Goal: Information Seeking & Learning: Learn about a topic

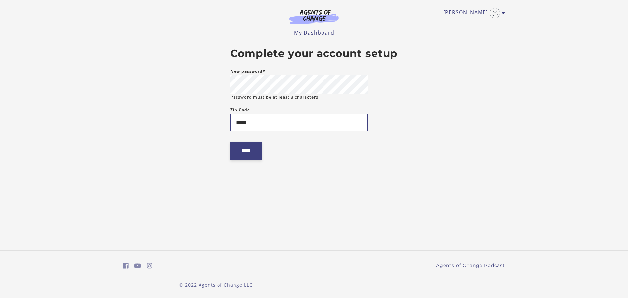
type input "*****"
click at [249, 154] on input "****" at bounding box center [245, 151] width 31 height 18
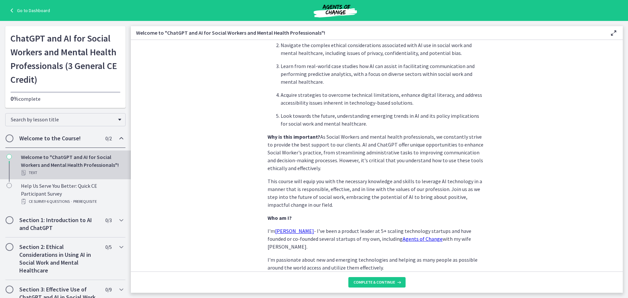
scroll to position [273, 0]
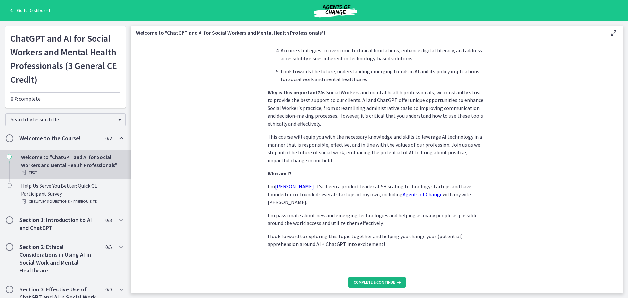
click at [382, 280] on span "Complete & continue" at bounding box center [375, 282] width 42 height 5
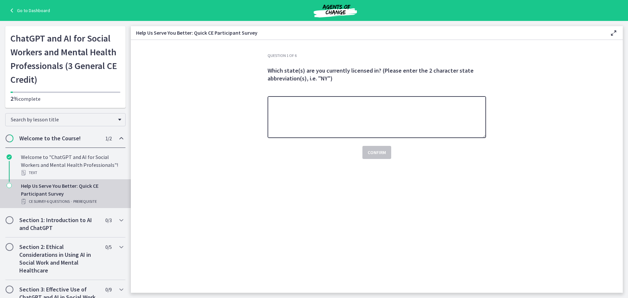
click at [297, 120] on textarea at bounding box center [376, 117] width 218 height 42
type textarea "**"
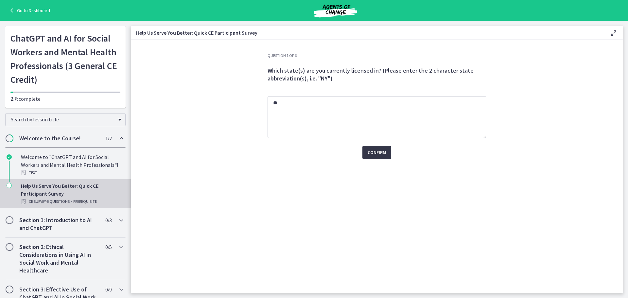
click at [384, 151] on span "Confirm" at bounding box center [377, 152] width 18 height 8
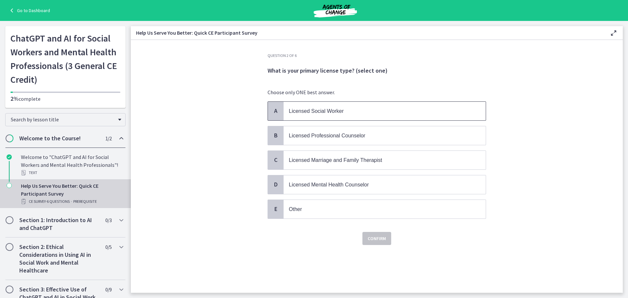
click at [339, 108] on p "Licensed Social Worker" at bounding box center [378, 111] width 179 height 8
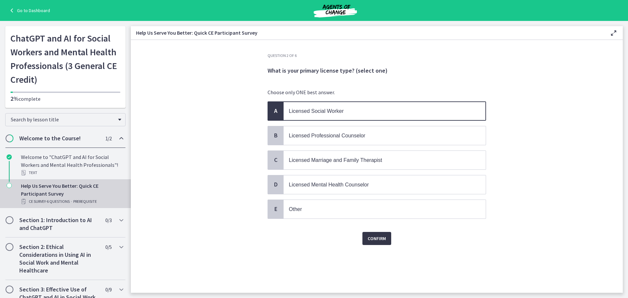
click at [371, 239] on span "Confirm" at bounding box center [377, 238] width 18 height 8
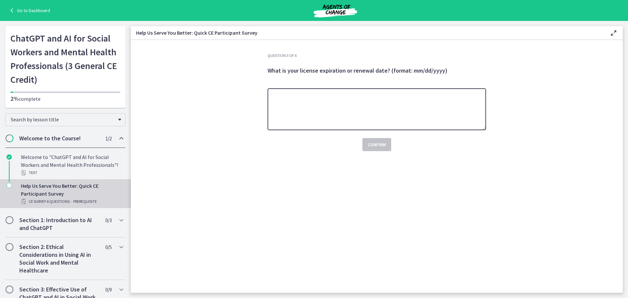
click at [270, 97] on textarea at bounding box center [376, 109] width 218 height 42
click at [294, 98] on textarea at bounding box center [376, 109] width 218 height 42
type textarea "**********"
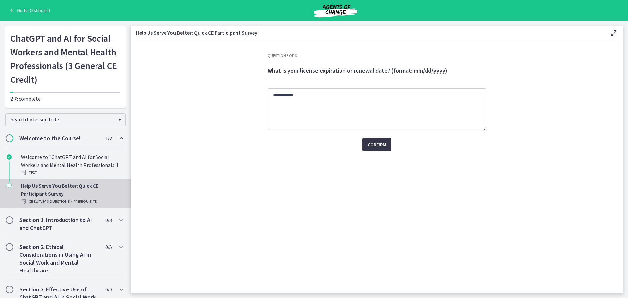
click at [378, 145] on span "Confirm" at bounding box center [377, 145] width 18 height 8
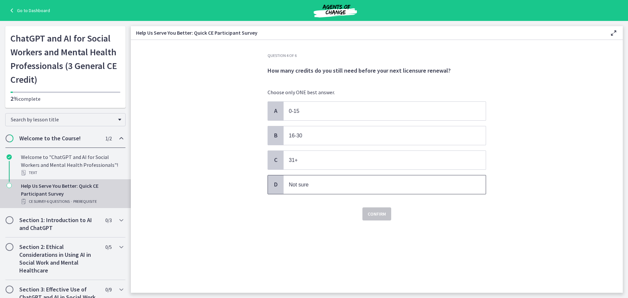
click at [294, 180] on span "Not sure" at bounding box center [385, 184] width 202 height 19
click at [377, 214] on span "Confirm" at bounding box center [377, 214] width 18 height 8
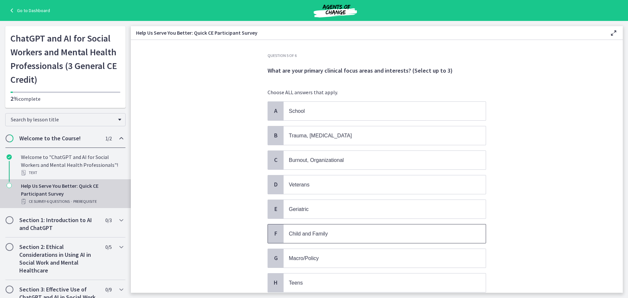
click at [301, 235] on span "Child and Family" at bounding box center [308, 234] width 39 height 6
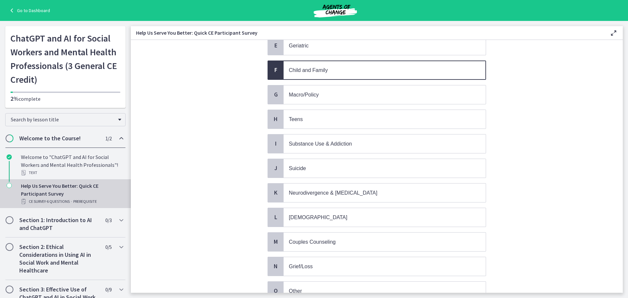
scroll to position [224, 0]
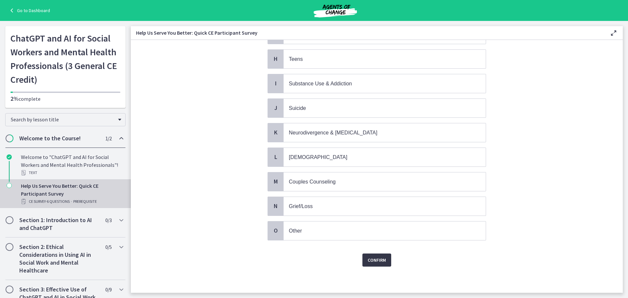
click at [381, 263] on span "Confirm" at bounding box center [377, 260] width 18 height 8
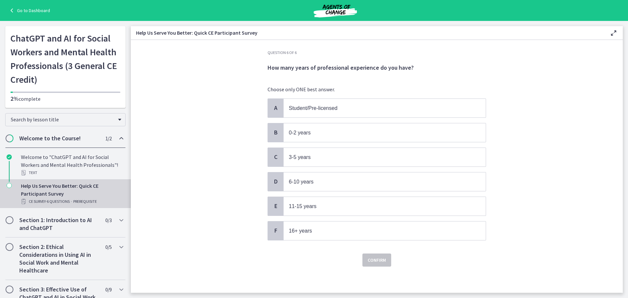
scroll to position [0, 0]
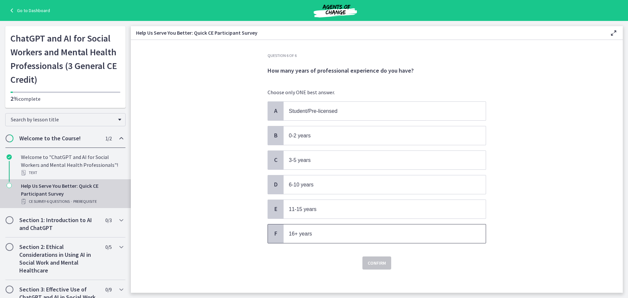
click at [304, 233] on span "16+ years" at bounding box center [300, 234] width 23 height 6
click at [369, 262] on span "Confirm" at bounding box center [377, 263] width 18 height 8
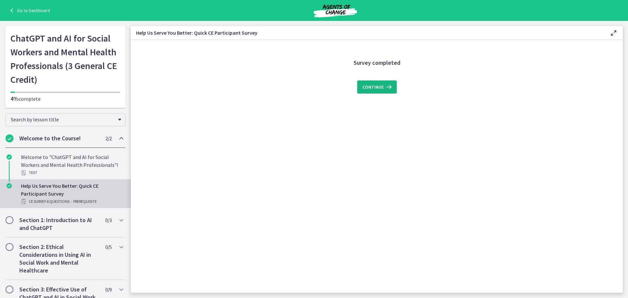
click at [380, 86] on span "Continue" at bounding box center [372, 87] width 21 height 8
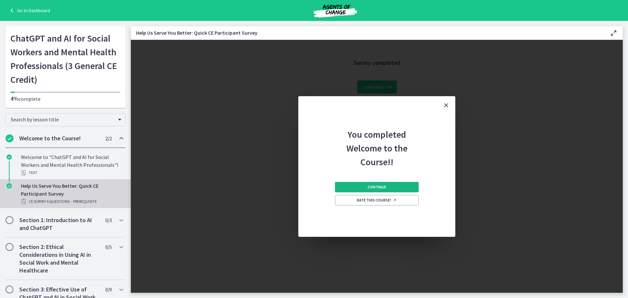
click at [382, 188] on span "Continue" at bounding box center [377, 186] width 19 height 5
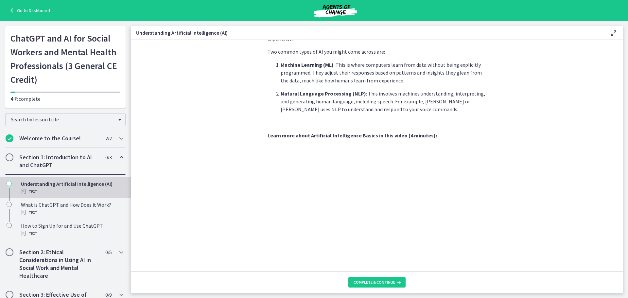
scroll to position [249, 0]
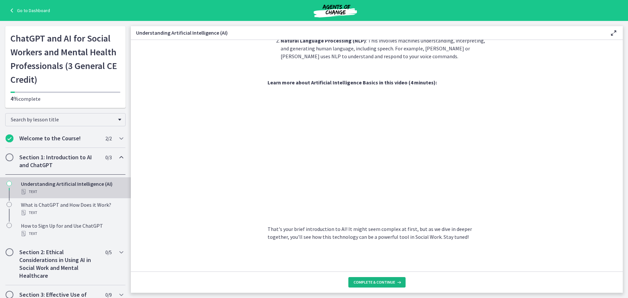
click at [372, 283] on span "Complete & continue" at bounding box center [375, 282] width 42 height 5
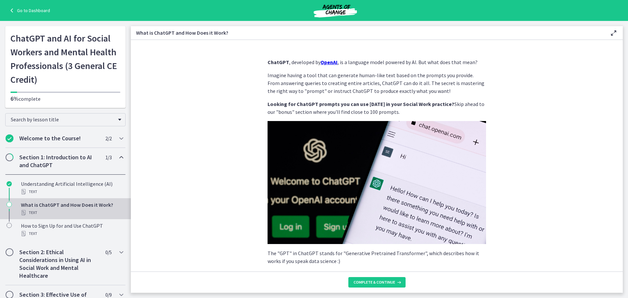
click at [13, 160] on span "Chapters" at bounding box center [10, 157] width 8 height 8
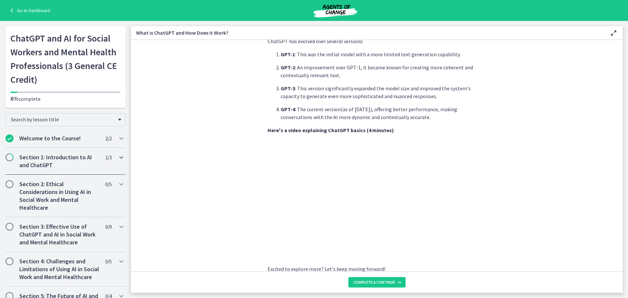
scroll to position [286, 0]
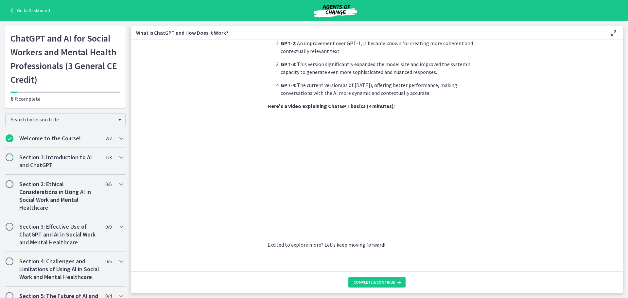
click at [379, 280] on span "Complete & continue" at bounding box center [375, 282] width 42 height 5
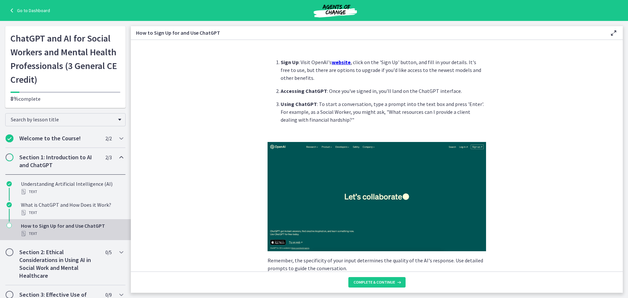
click at [346, 62] on u "website" at bounding box center [341, 62] width 19 height 7
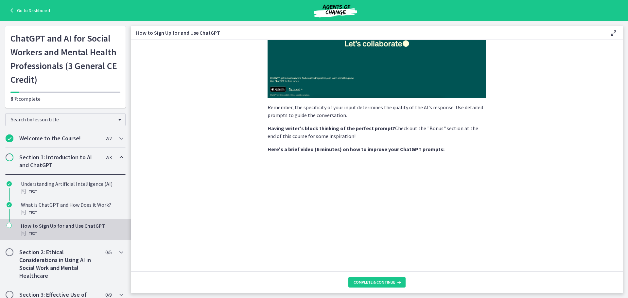
scroll to position [158, 0]
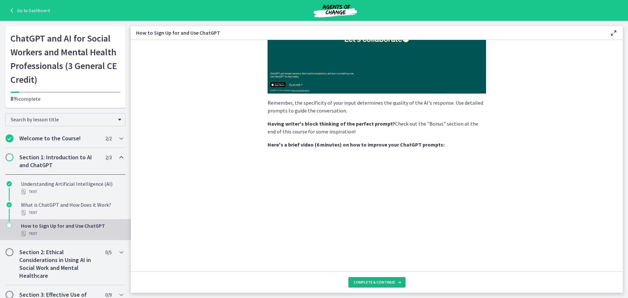
click at [374, 283] on span "Complete & continue" at bounding box center [375, 282] width 42 height 5
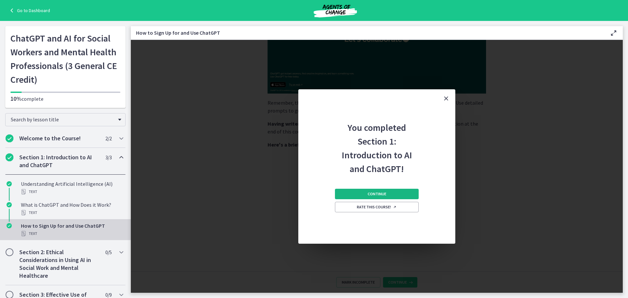
click at [389, 192] on button "Continue" at bounding box center [377, 194] width 84 height 10
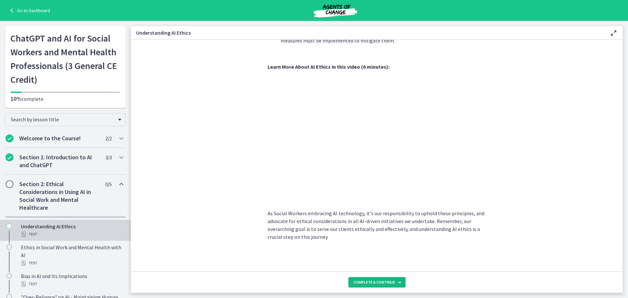
click at [379, 281] on span "Complete & continue" at bounding box center [375, 282] width 42 height 5
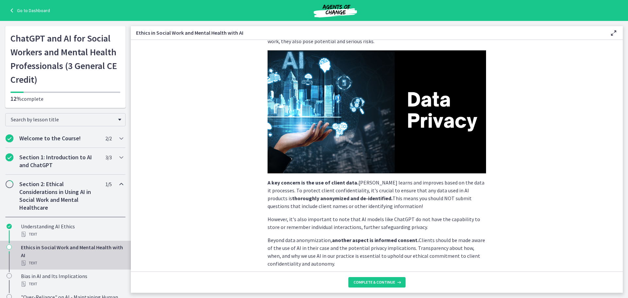
scroll to position [129, 0]
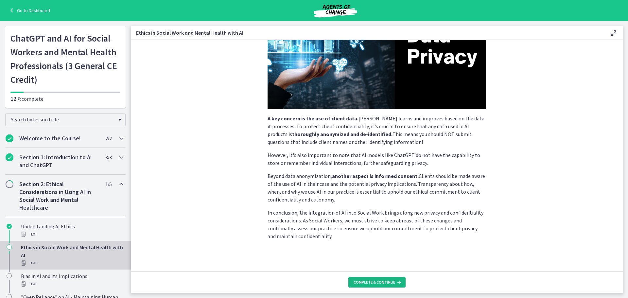
click at [368, 280] on span "Complete & continue" at bounding box center [375, 282] width 42 height 5
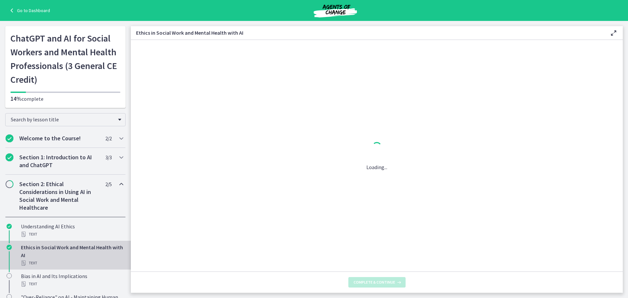
scroll to position [0, 0]
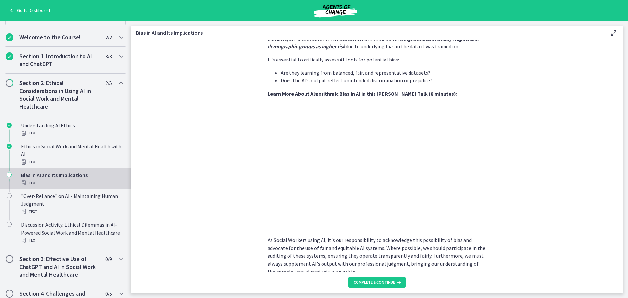
scroll to position [327, 0]
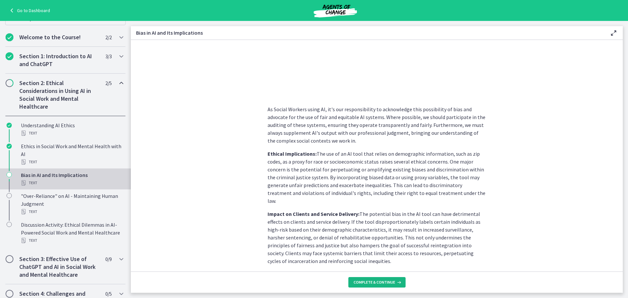
click at [363, 278] on button "Complete & continue" at bounding box center [376, 282] width 57 height 10
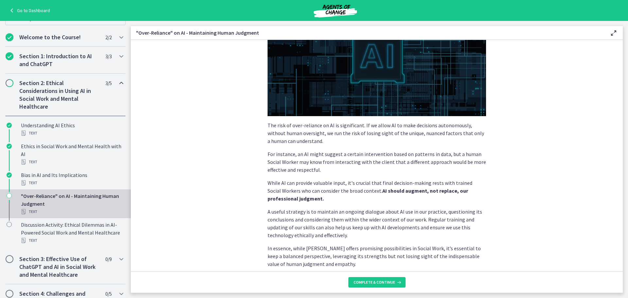
scroll to position [126, 0]
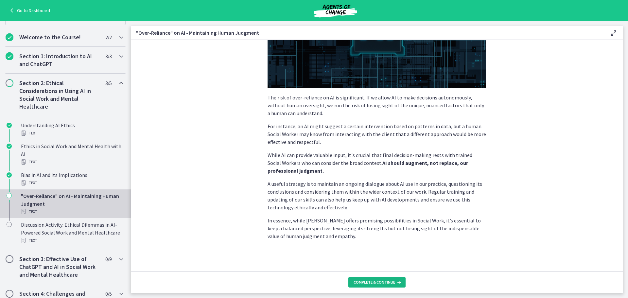
click at [378, 283] on span "Complete & continue" at bounding box center [375, 282] width 42 height 5
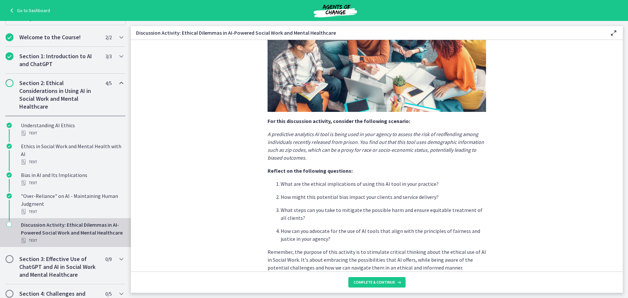
scroll to position [129, 0]
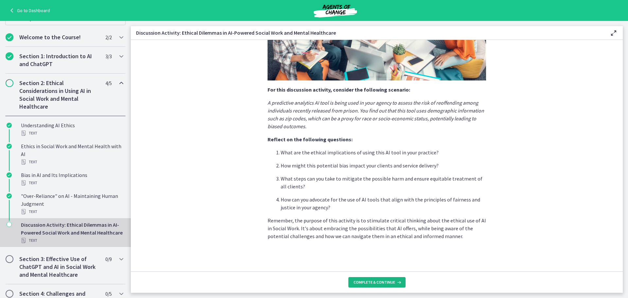
click at [382, 280] on span "Complete & continue" at bounding box center [375, 282] width 42 height 5
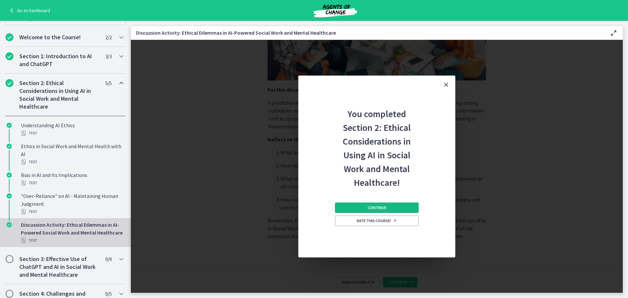
click at [372, 211] on button "Continue" at bounding box center [377, 207] width 84 height 10
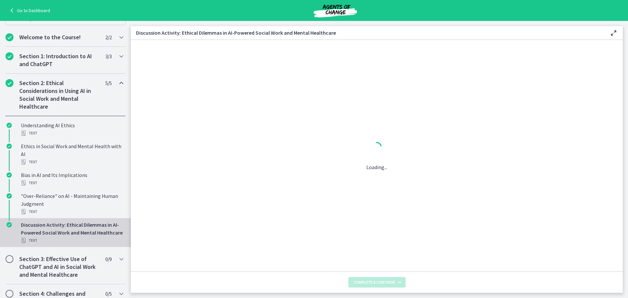
scroll to position [0, 0]
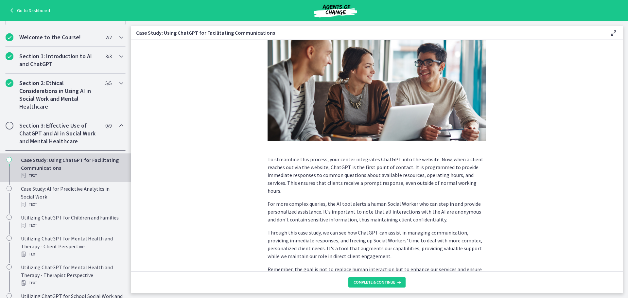
scroll to position [131, 0]
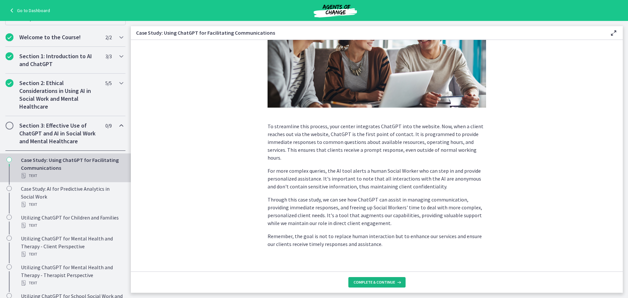
click at [373, 279] on button "Complete & continue" at bounding box center [376, 282] width 57 height 10
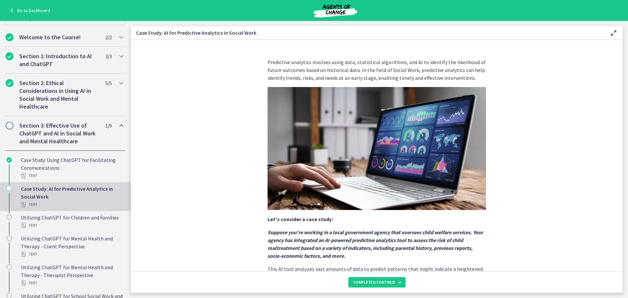
scroll to position [114, 0]
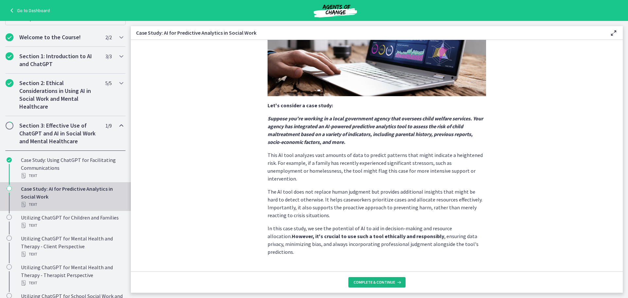
click at [384, 283] on span "Complete & continue" at bounding box center [375, 282] width 42 height 5
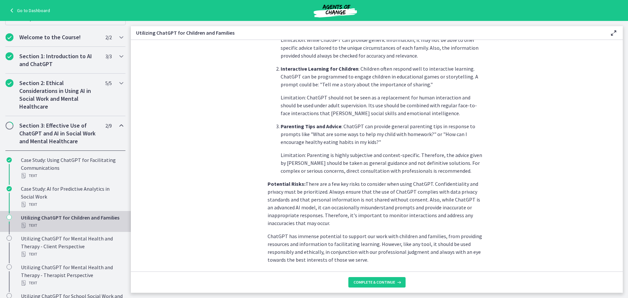
scroll to position [252, 0]
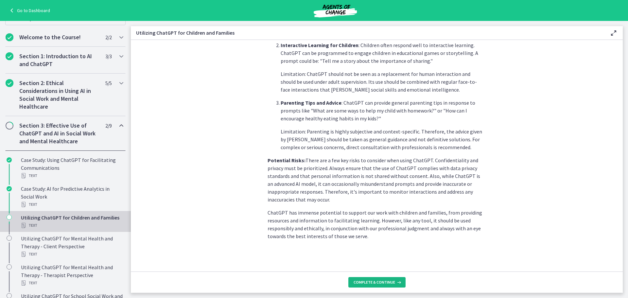
click at [367, 280] on span "Complete & continue" at bounding box center [375, 282] width 42 height 5
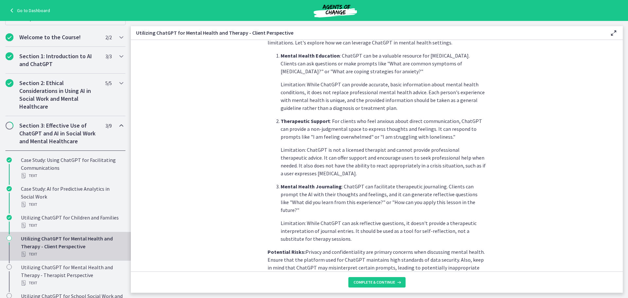
scroll to position [239, 0]
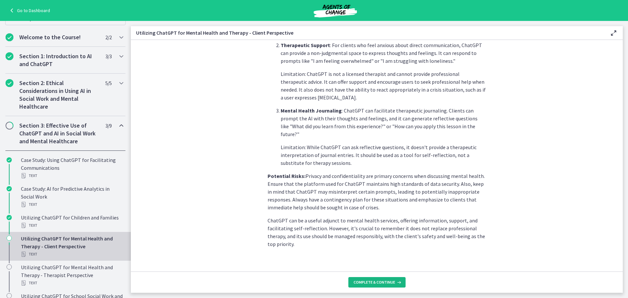
click at [371, 282] on span "Complete & continue" at bounding box center [375, 282] width 42 height 5
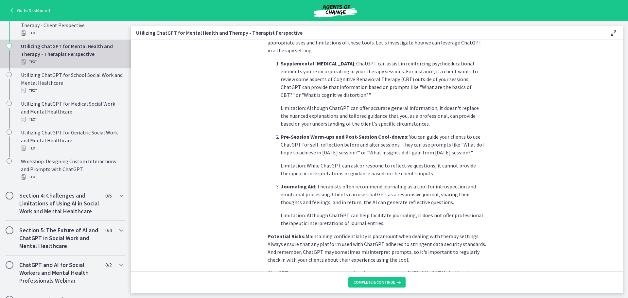
scroll to position [224, 0]
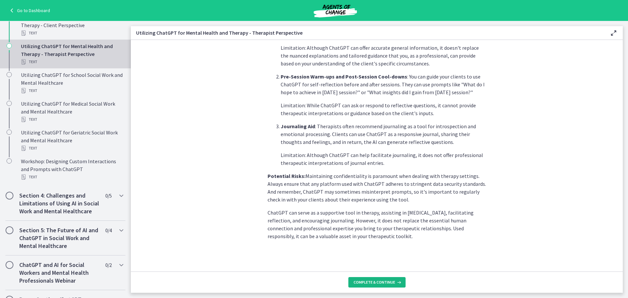
click at [382, 282] on span "Complete & continue" at bounding box center [375, 282] width 42 height 5
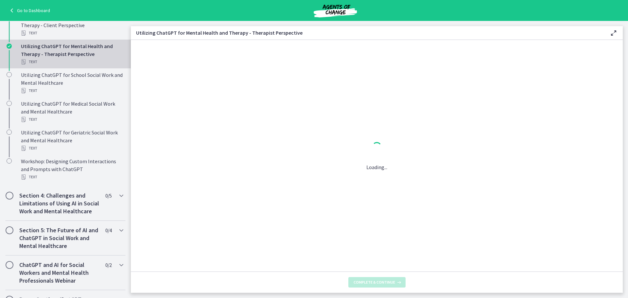
scroll to position [0, 0]
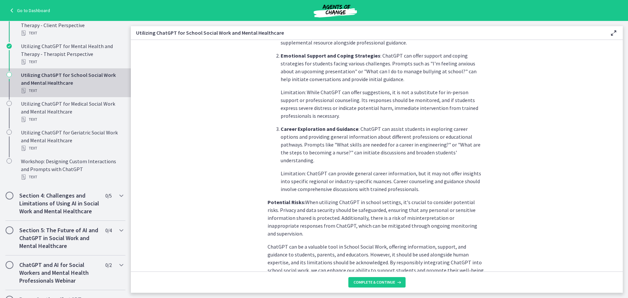
scroll to position [255, 0]
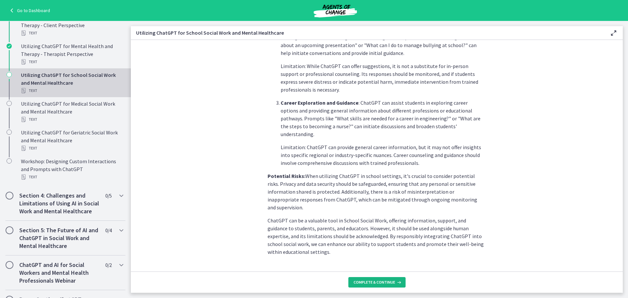
click at [382, 283] on span "Complete & continue" at bounding box center [375, 282] width 42 height 5
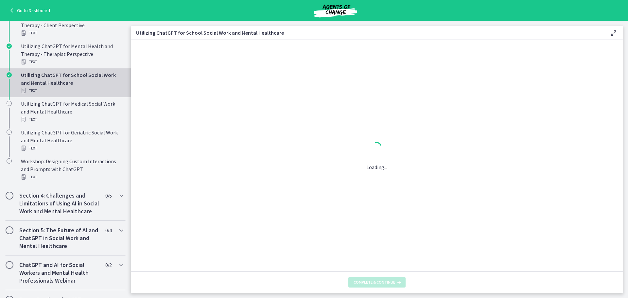
scroll to position [0, 0]
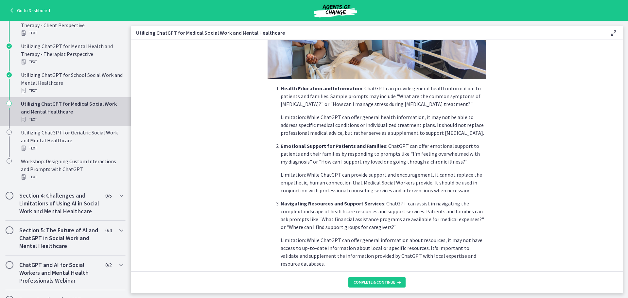
scroll to position [232, 0]
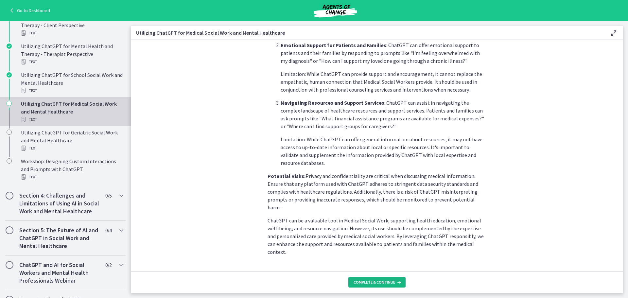
click at [385, 280] on span "Complete & continue" at bounding box center [375, 282] width 42 height 5
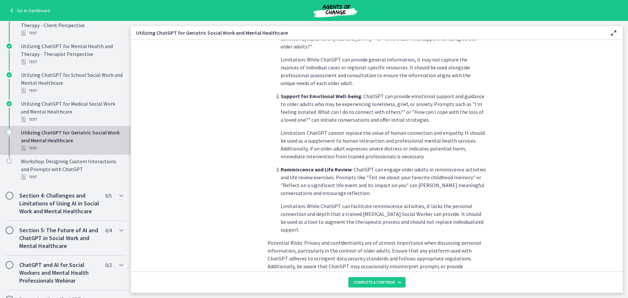
scroll to position [262, 0]
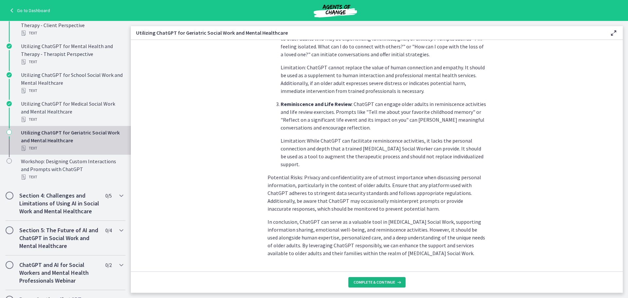
click at [379, 280] on span "Complete & continue" at bounding box center [375, 282] width 42 height 5
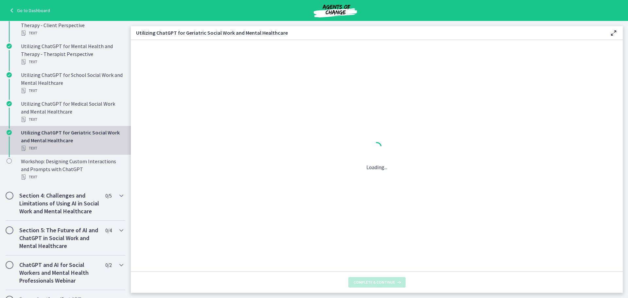
scroll to position [0, 0]
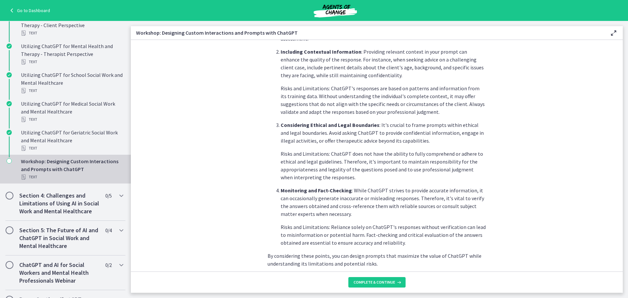
scroll to position [318, 0]
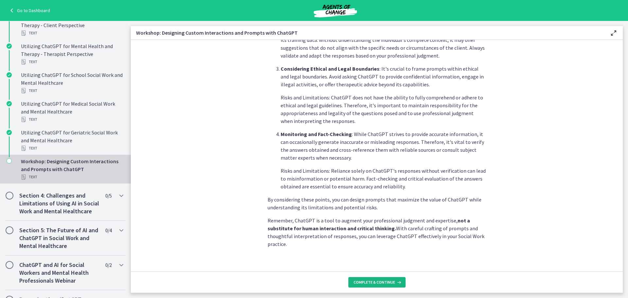
click at [380, 283] on span "Complete & continue" at bounding box center [375, 282] width 42 height 5
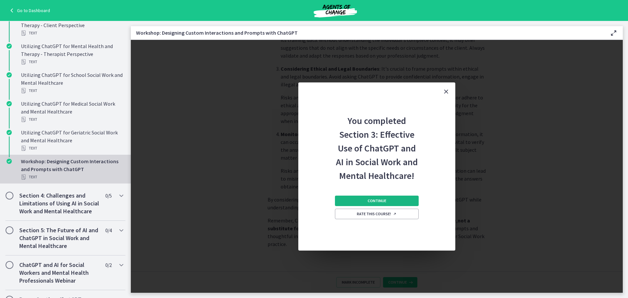
click at [379, 200] on span "Continue" at bounding box center [377, 200] width 19 height 5
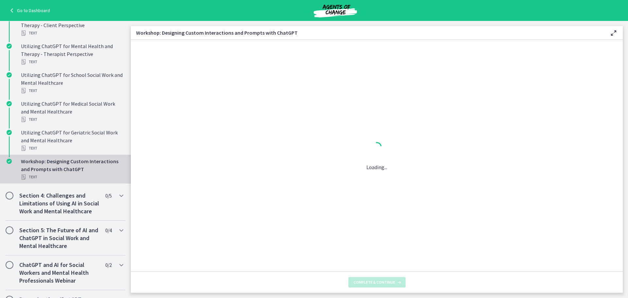
scroll to position [0, 0]
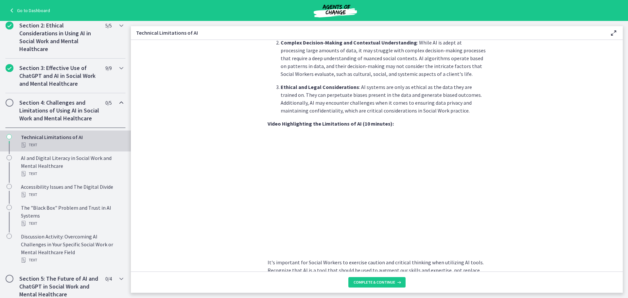
scroll to position [430, 0]
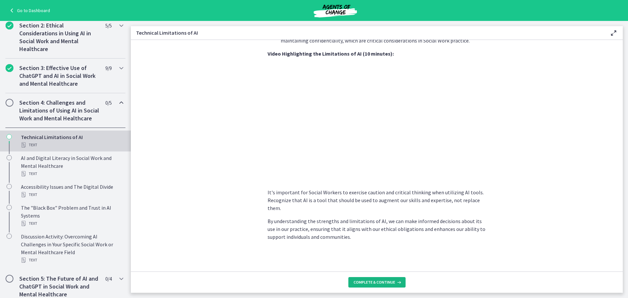
click at [391, 281] on span "Complete & continue" at bounding box center [375, 282] width 42 height 5
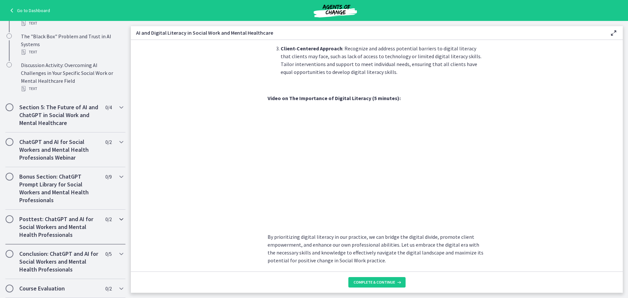
scroll to position [142, 0]
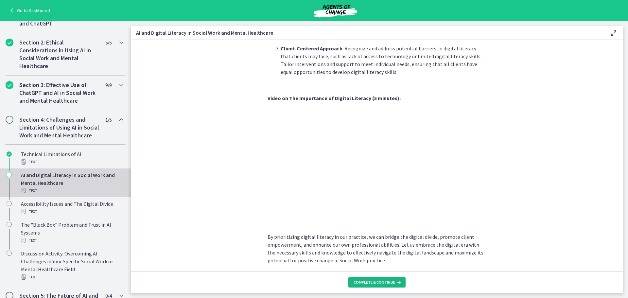
click at [381, 279] on button "Complete & continue" at bounding box center [376, 282] width 57 height 10
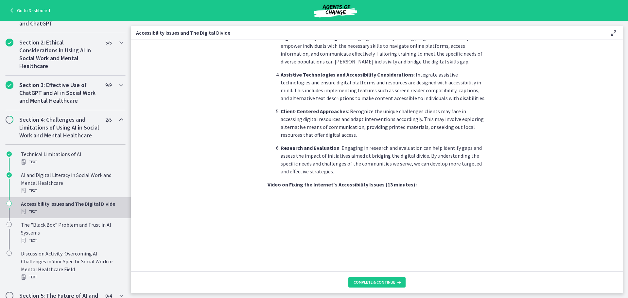
scroll to position [521, 0]
